Goal: Transaction & Acquisition: Download file/media

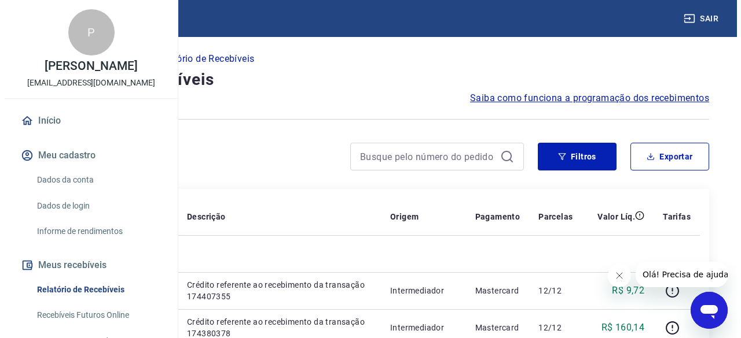
scroll to position [116, 0]
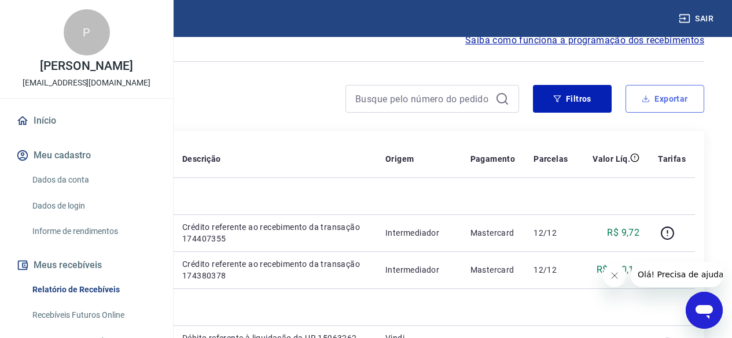
click at [664, 104] on button "Exportar" at bounding box center [664, 99] width 79 height 28
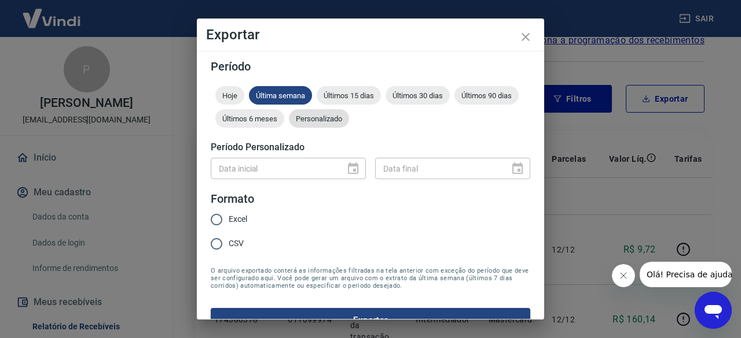
click at [349, 119] on span "Personalizado" at bounding box center [319, 119] width 60 height 9
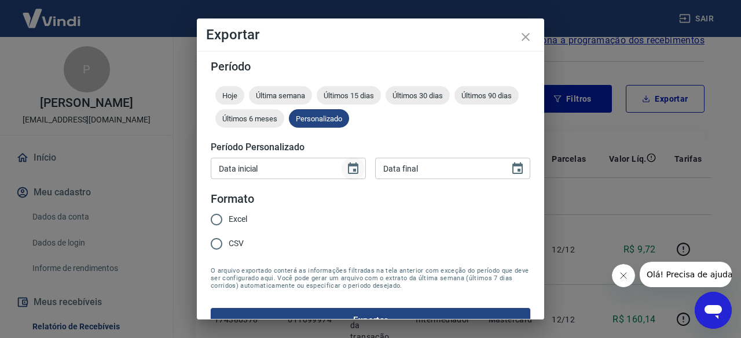
click at [346, 167] on icon "Choose date" at bounding box center [353, 169] width 14 height 14
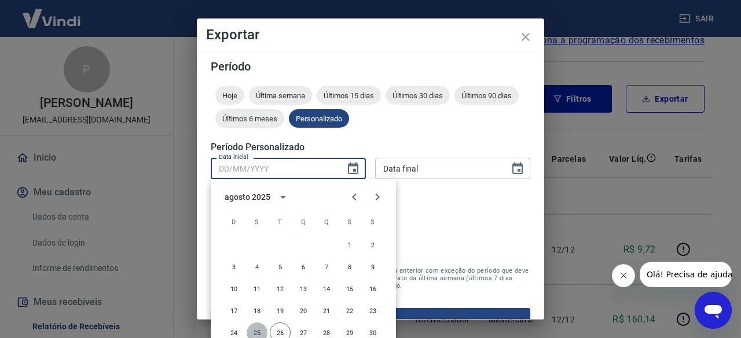
click at [256, 332] on button "25" at bounding box center [256, 333] width 21 height 21
type input "[DATE]"
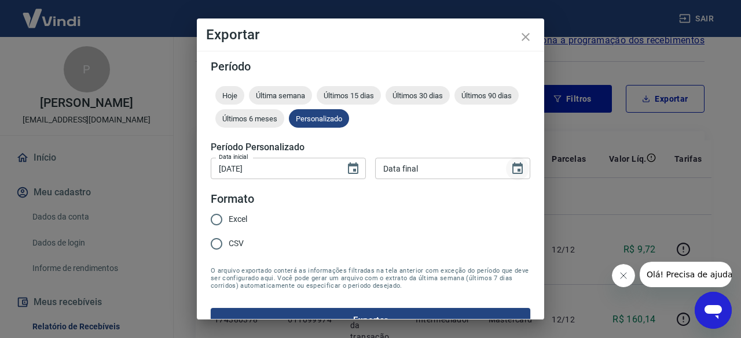
click at [512, 172] on icon "Choose date" at bounding box center [517, 169] width 10 height 12
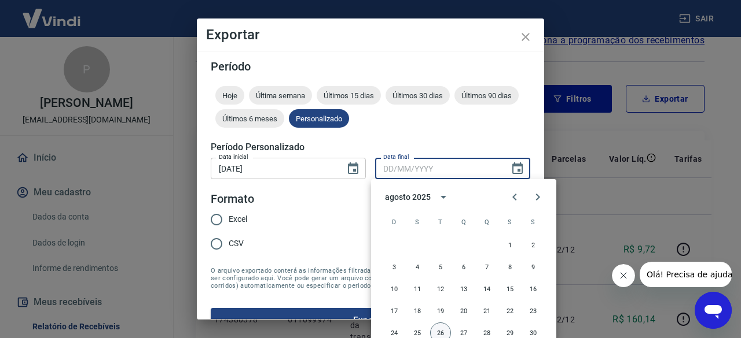
click at [438, 332] on button "26" at bounding box center [440, 333] width 21 height 21
type input "[DATE]"
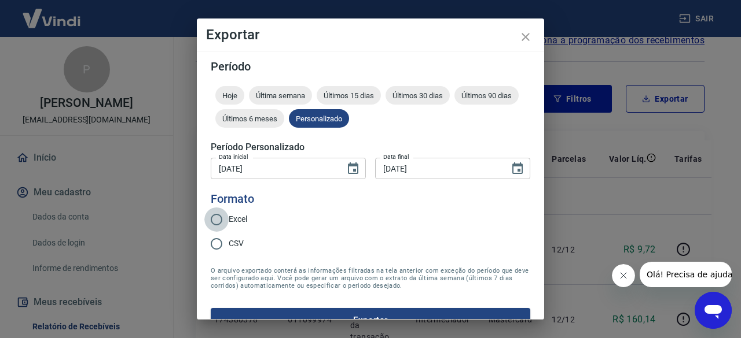
click at [216, 221] on input "Excel" at bounding box center [216, 220] width 24 height 24
radio input "true"
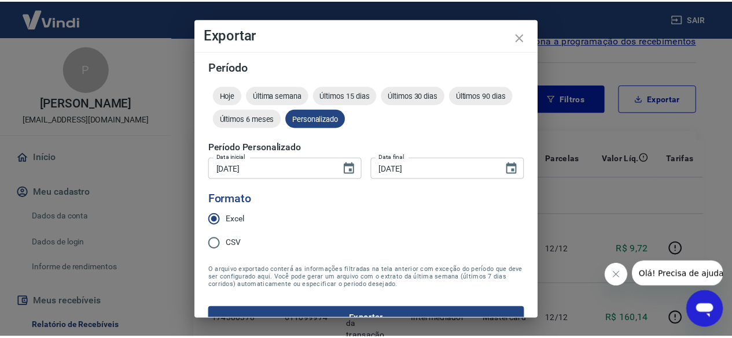
scroll to position [23, 0]
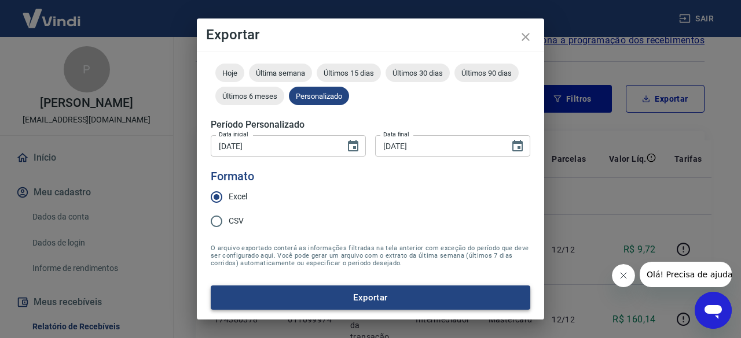
click at [347, 294] on button "Exportar" at bounding box center [370, 298] width 319 height 24
